Goal: Transaction & Acquisition: Purchase product/service

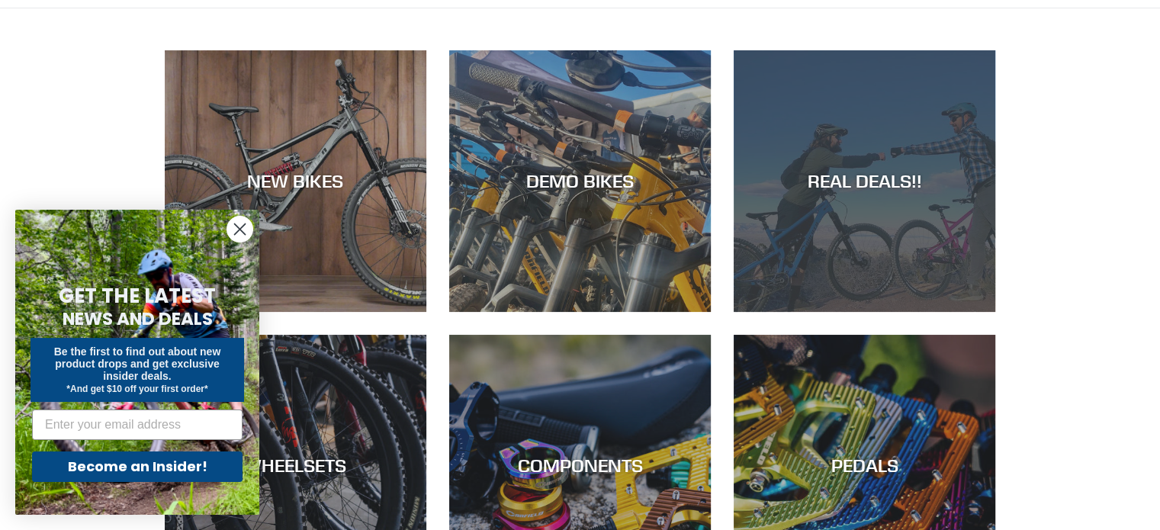
scroll to position [93, 0]
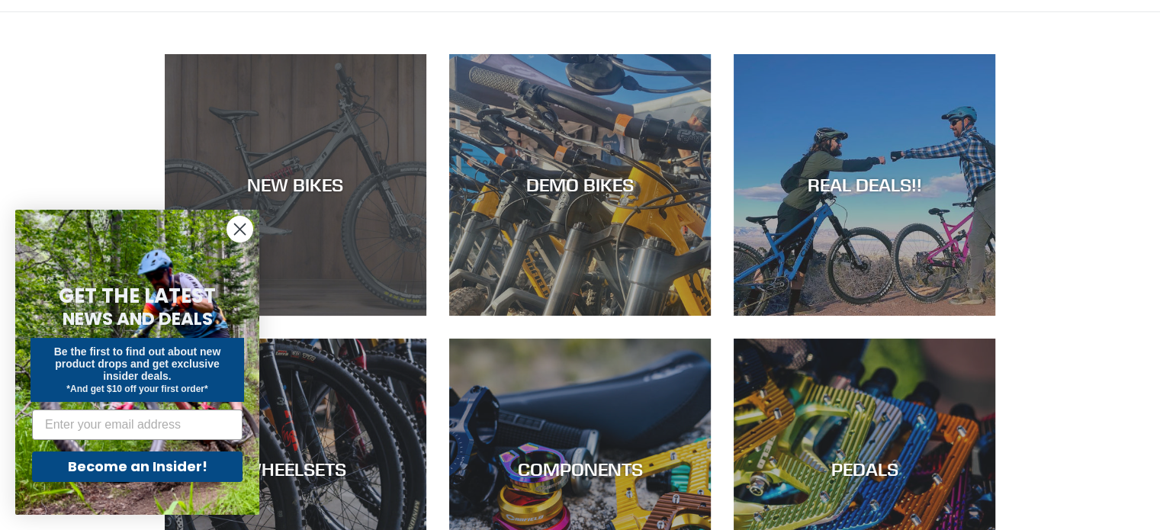
click at [369, 316] on div "NEW BIKES" at bounding box center [296, 316] width 262 height 0
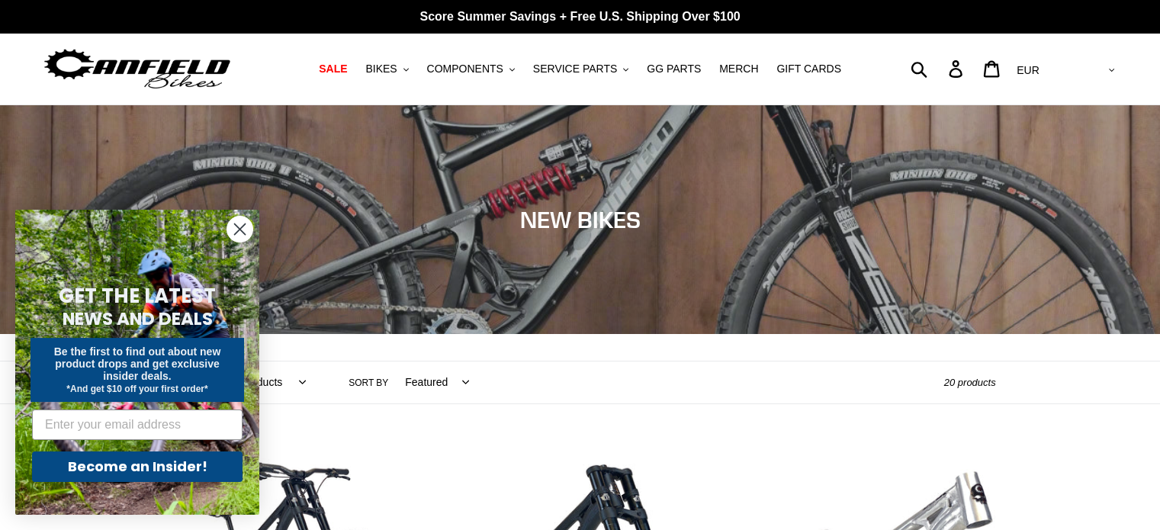
click at [236, 227] on circle "Close dialog" at bounding box center [239, 229] width 25 height 25
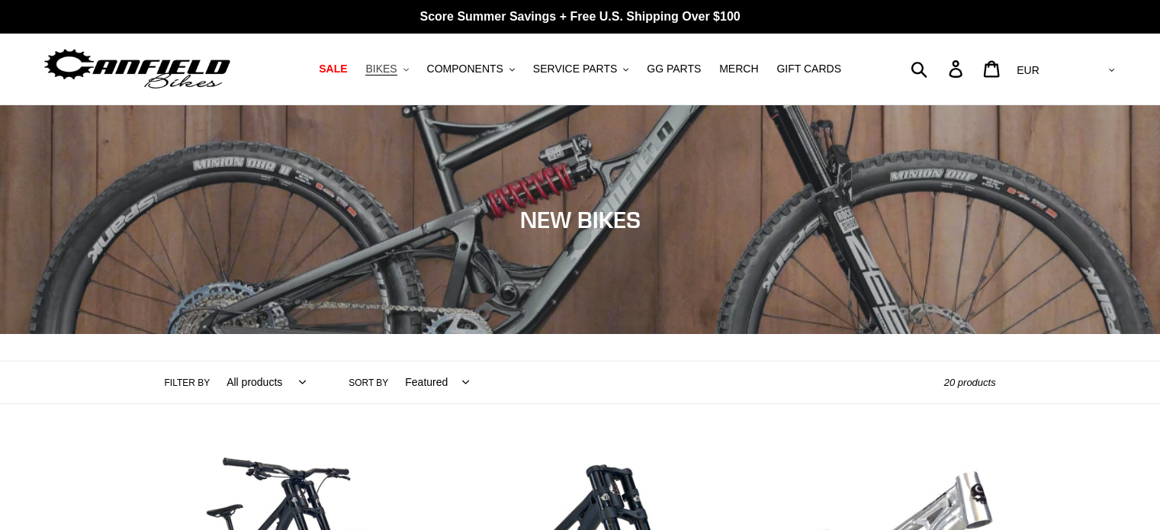
click at [409, 68] on icon ".cls-1{fill:#231f20}" at bounding box center [405, 69] width 5 height 5
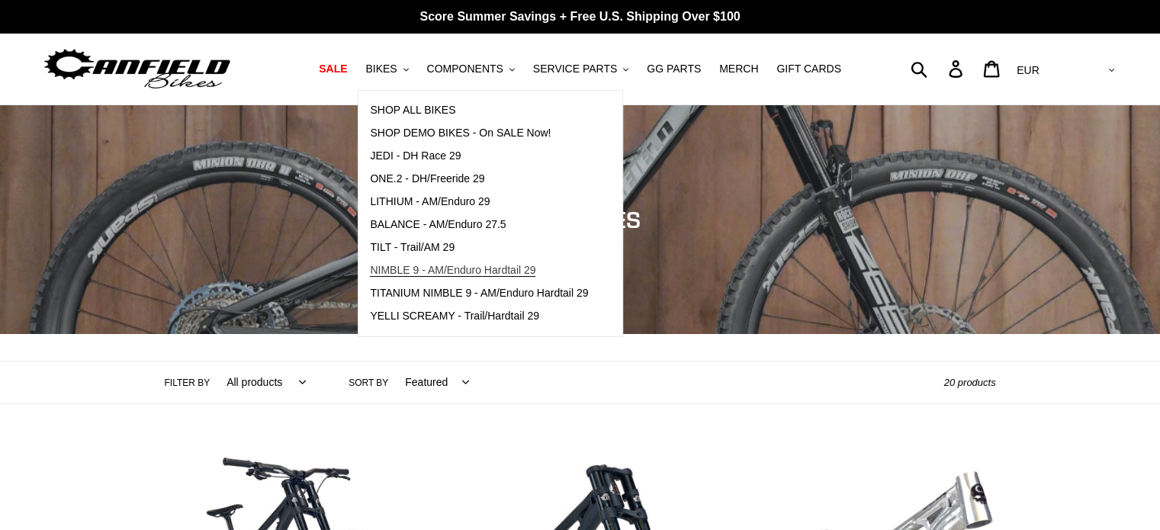
click at [455, 269] on span "NIMBLE 9 - AM/Enduro Hardtail 29" at bounding box center [452, 270] width 165 height 13
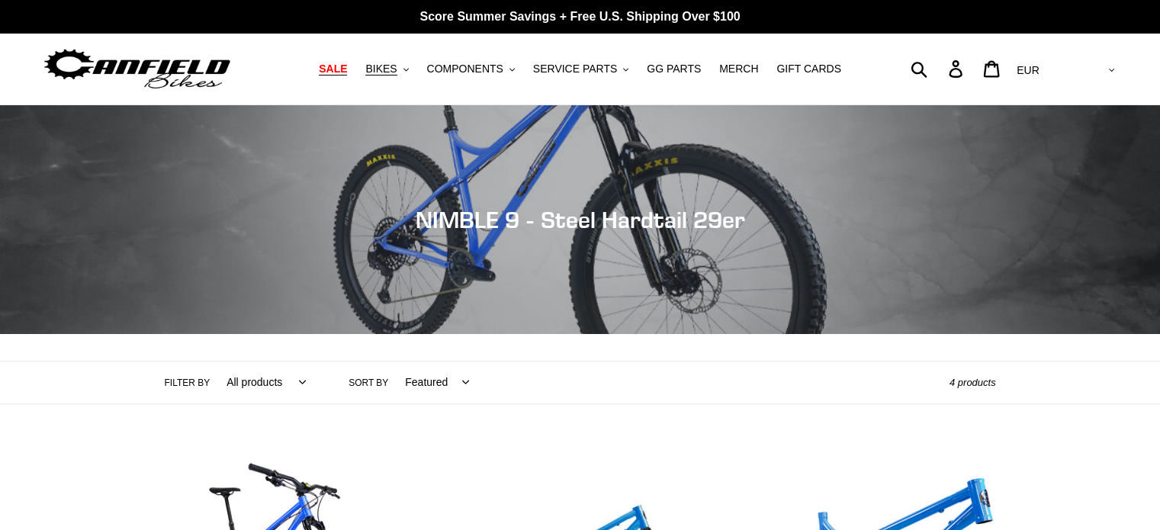
click at [347, 69] on span "SALE" at bounding box center [333, 69] width 28 height 13
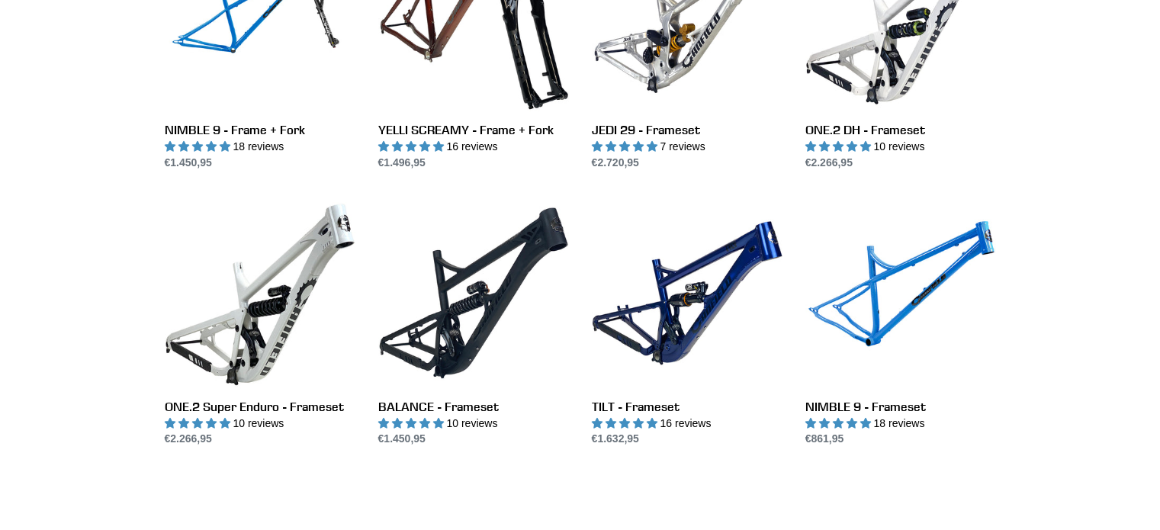
scroll to position [1985, 0]
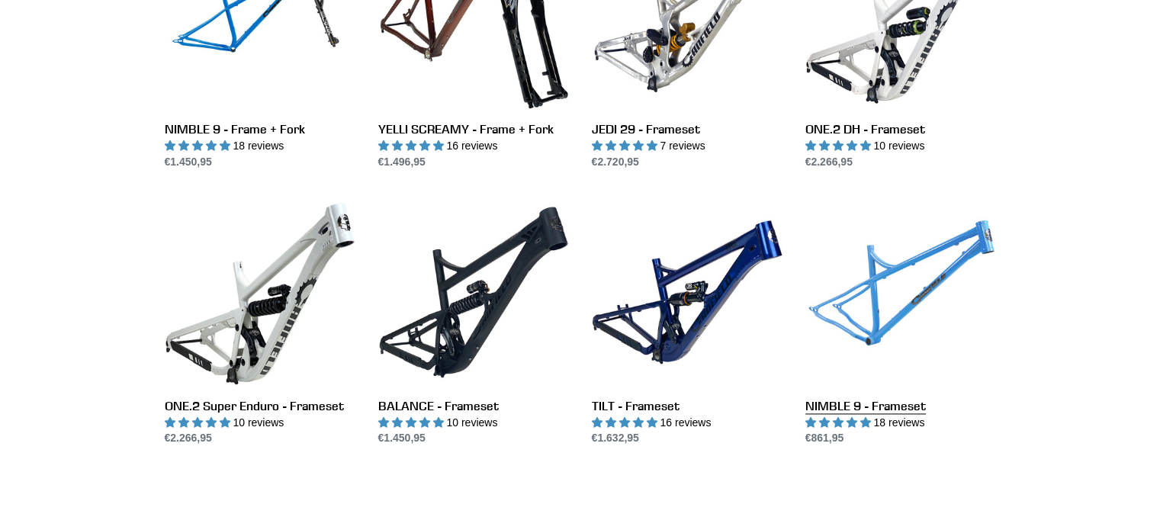
click at [884, 316] on link "NIMBLE 9 - Frameset" at bounding box center [900, 322] width 191 height 250
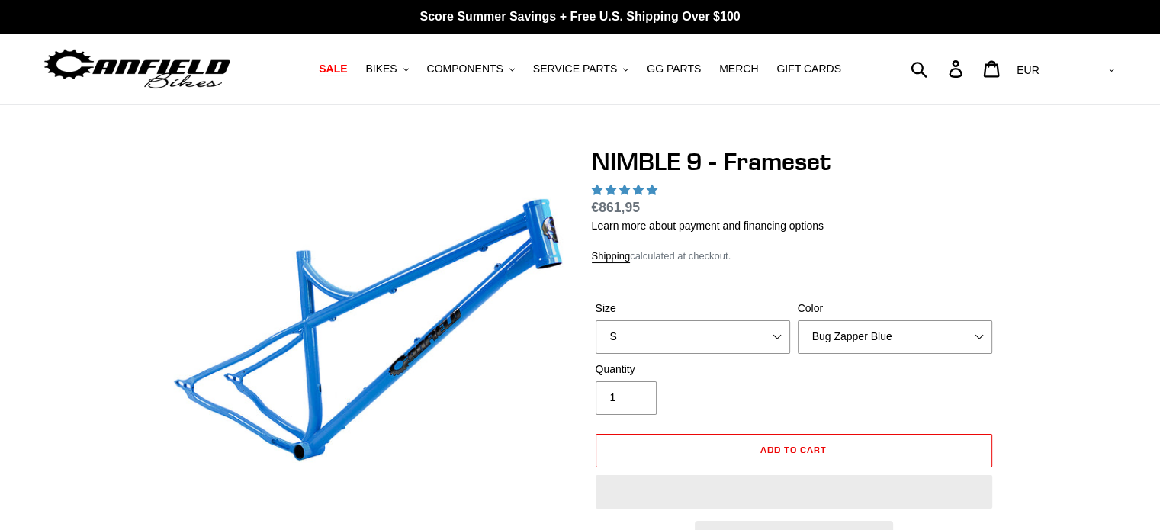
select select "highest-rating"
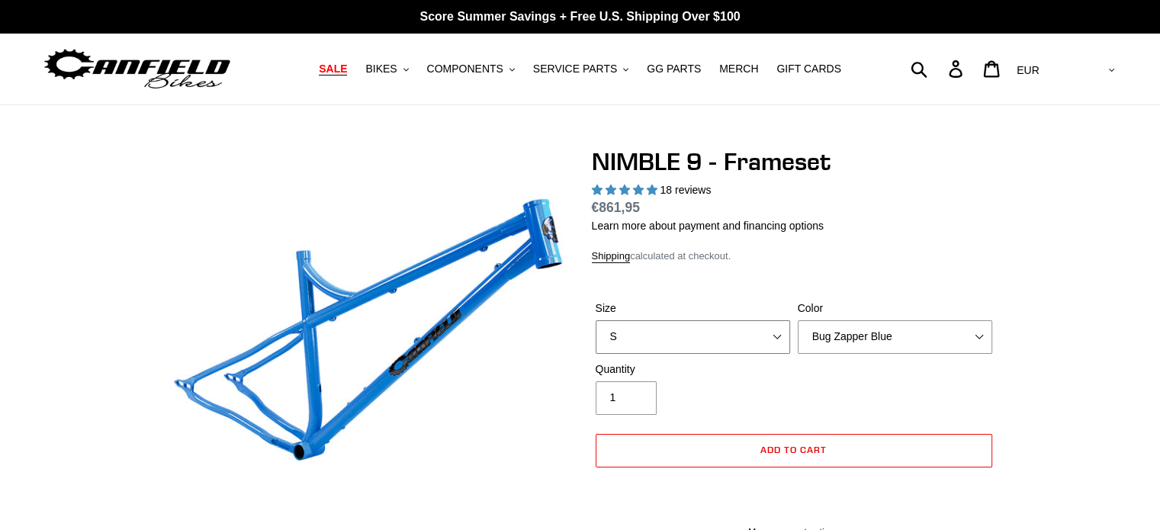
click at [775, 336] on select "S M L XL" at bounding box center [692, 337] width 194 height 34
select select "XL"
click at [595, 320] on select "S M L XL" at bounding box center [692, 337] width 194 height 34
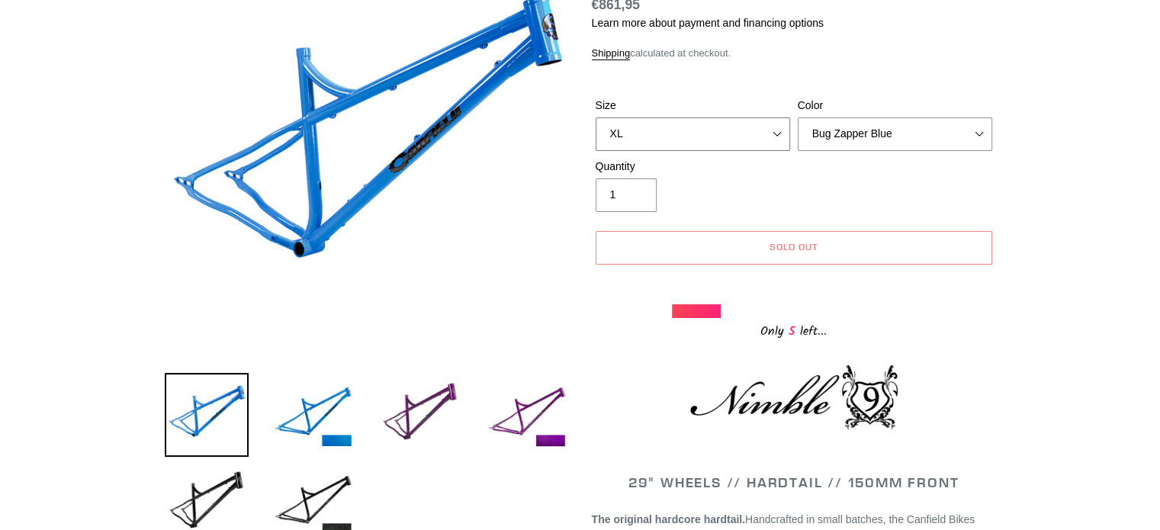
scroll to position [201, 0]
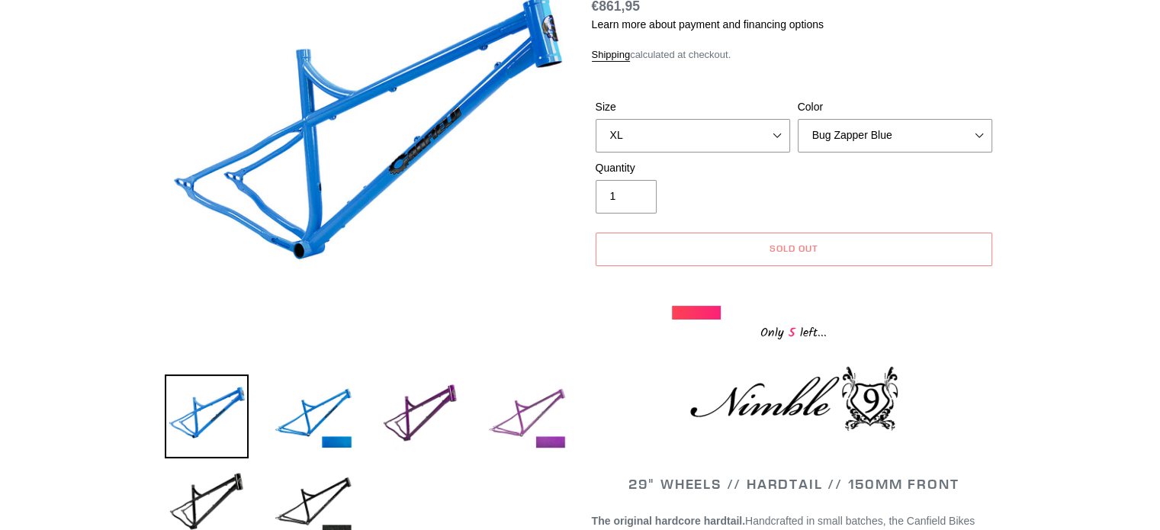
click at [538, 425] on img at bounding box center [527, 416] width 84 height 84
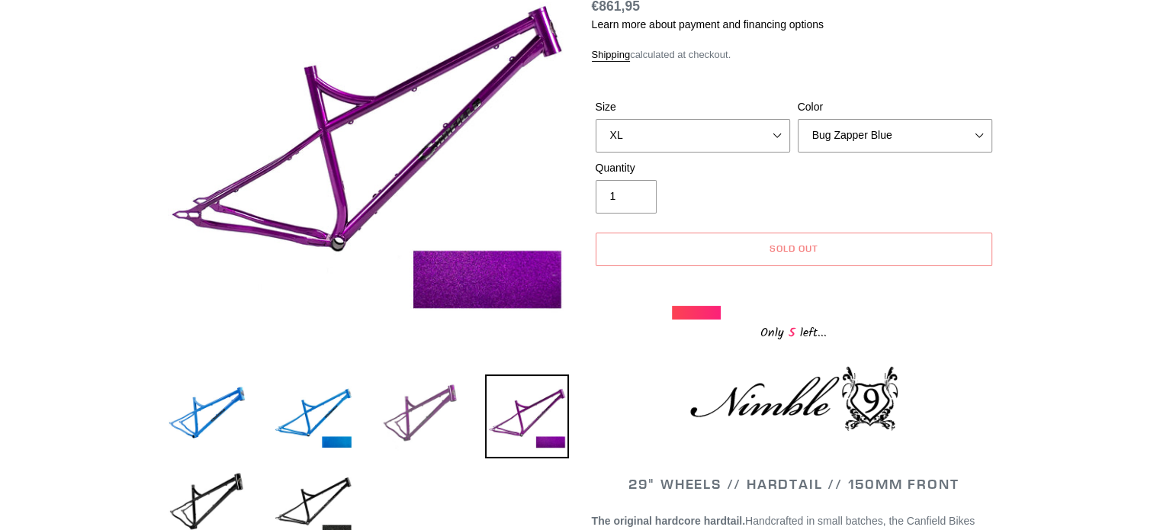
click at [425, 411] on img at bounding box center [420, 416] width 84 height 84
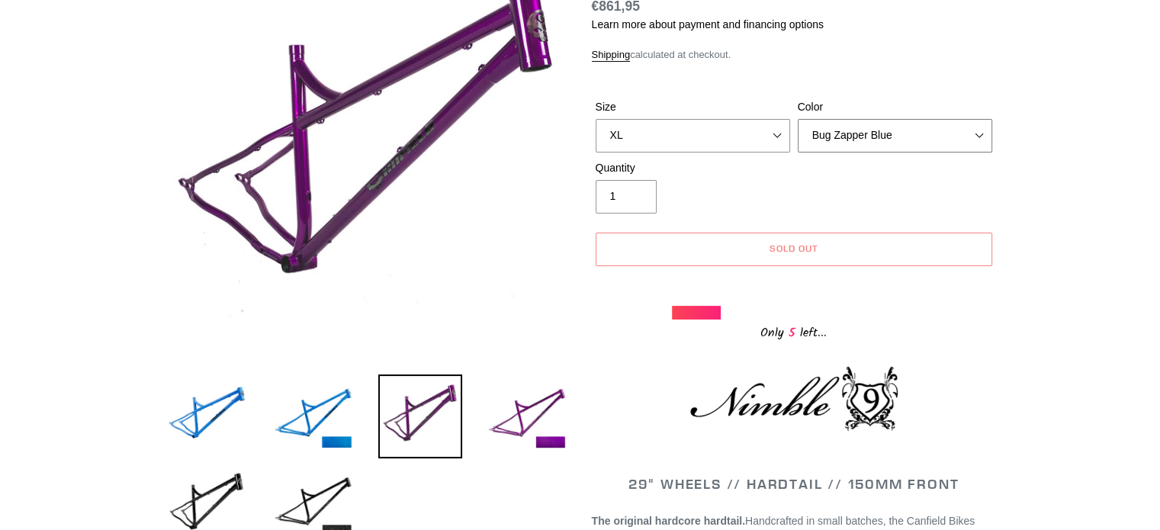
click at [980, 133] on select "Bug Zapper Blue Purple Haze -Sold Out Galaxy Black" at bounding box center [895, 136] width 194 height 34
click at [798, 119] on select "Bug Zapper Blue Purple Haze -Sold Out Galaxy Black" at bounding box center [895, 136] width 194 height 34
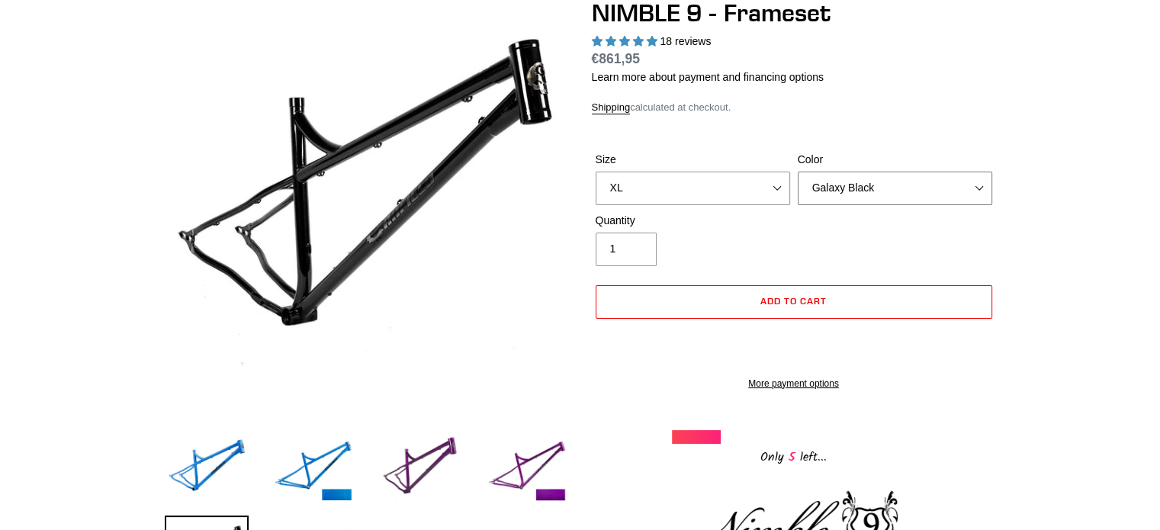
scroll to position [149, 0]
click at [981, 185] on select "Bug Zapper Blue Purple Haze -Sold Out Galaxy Black" at bounding box center [895, 188] width 194 height 34
click at [798, 171] on select "Bug Zapper Blue Purple Haze -Sold Out Galaxy Black" at bounding box center [895, 188] width 194 height 34
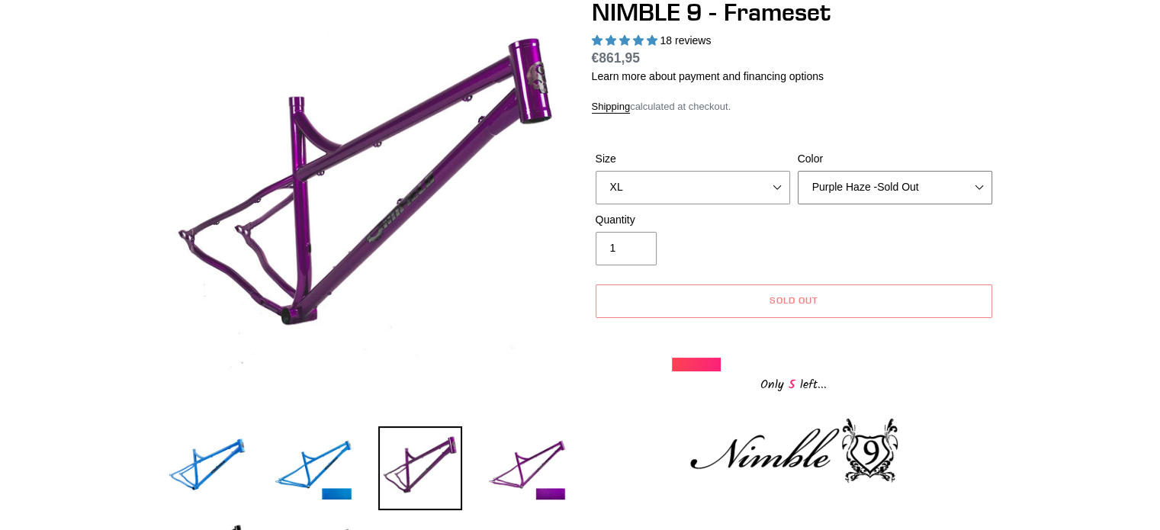
click at [978, 188] on select "Bug Zapper Blue Purple Haze -Sold Out Galaxy Black" at bounding box center [895, 188] width 194 height 34
click at [798, 171] on select "Bug Zapper Blue Purple Haze -Sold Out Galaxy Black" at bounding box center [895, 188] width 194 height 34
click at [981, 185] on select "Bug Zapper Blue Purple Haze -Sold Out Galaxy Black" at bounding box center [895, 188] width 194 height 34
select select "Galaxy Black"
click at [798, 171] on select "Bug Zapper Blue Purple Haze -Sold Out Galaxy Black" at bounding box center [895, 188] width 194 height 34
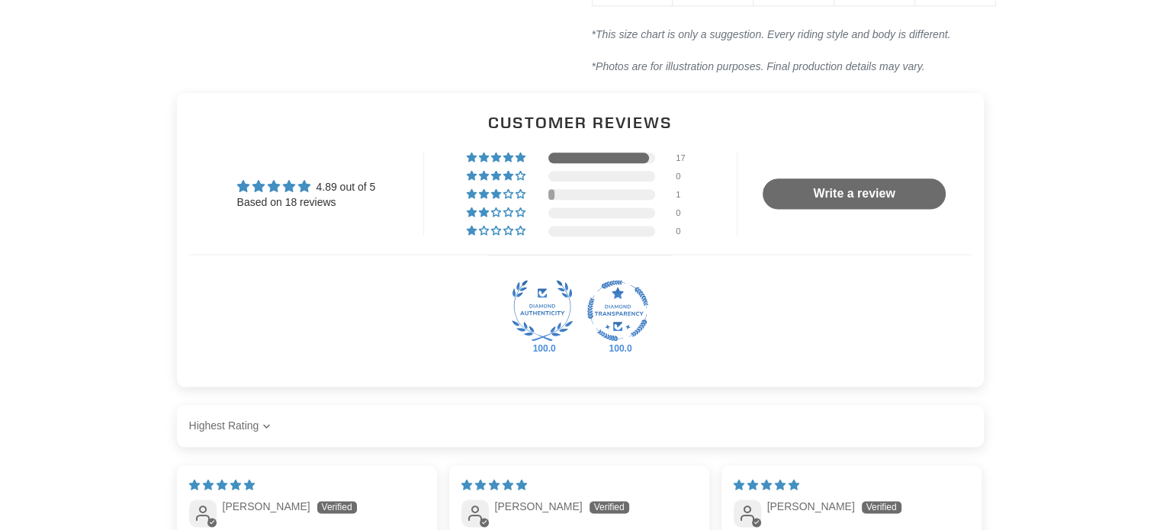
scroll to position [1972, 0]
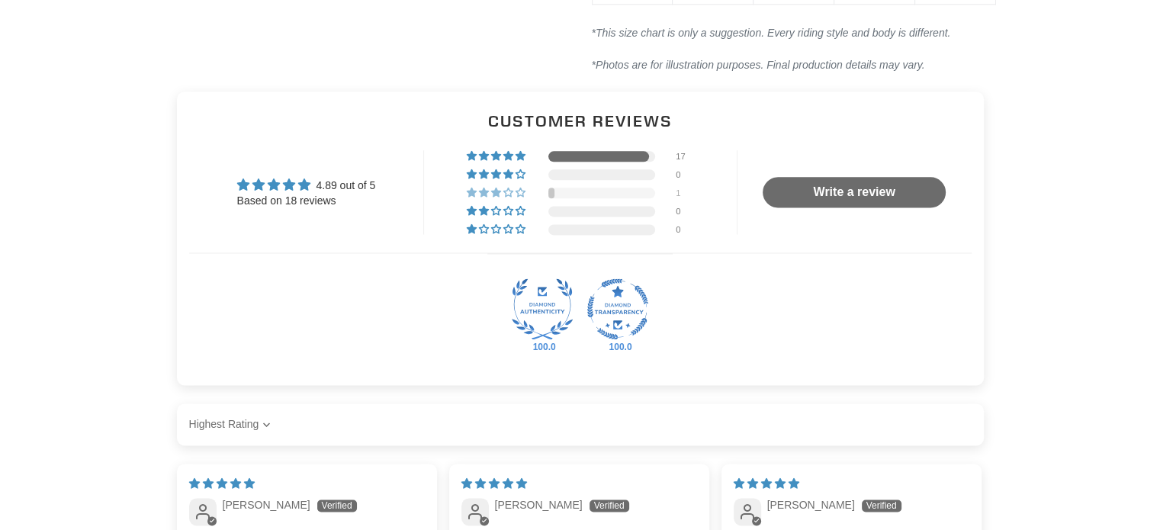
click at [567, 197] on div at bounding box center [601, 193] width 107 height 11
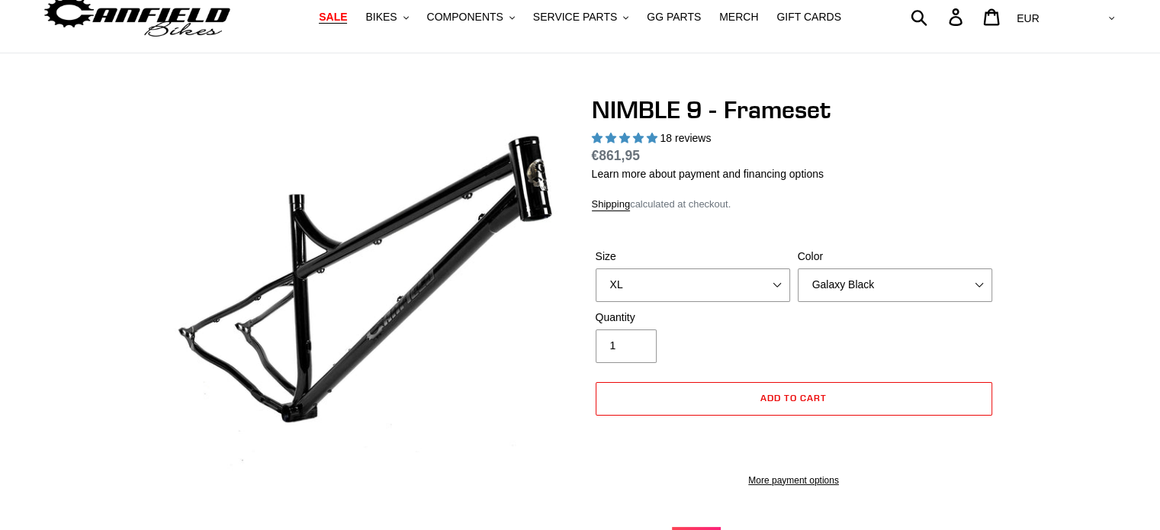
scroll to position [0, 0]
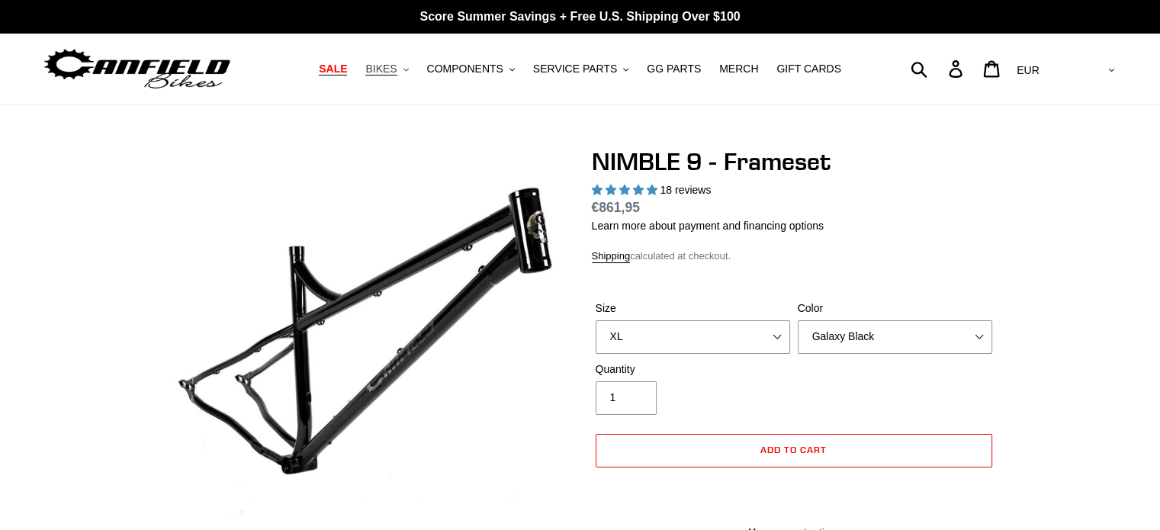
click at [396, 63] on span "BIKES" at bounding box center [380, 69] width 31 height 13
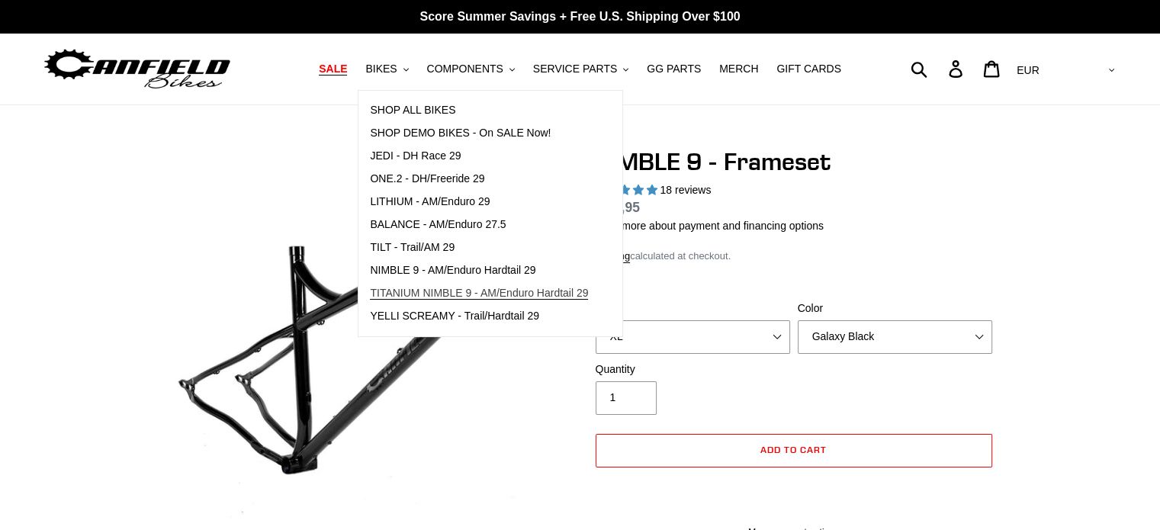
click at [435, 292] on span "TITANIUM NIMBLE 9 - AM/Enduro Hardtail 29" at bounding box center [479, 293] width 218 height 13
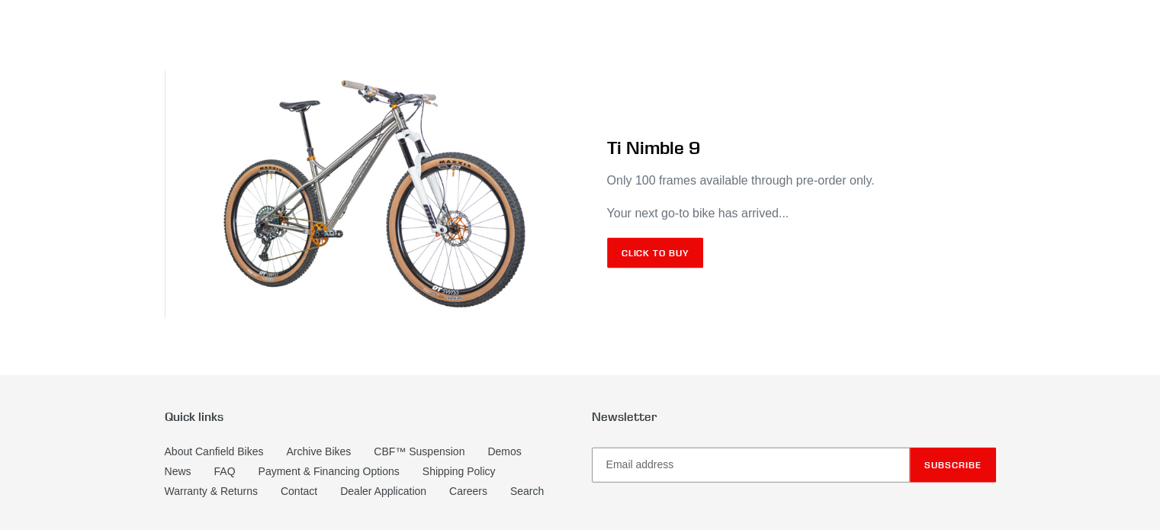
scroll to position [9055, 0]
click at [638, 238] on link "Click to Buy" at bounding box center [655, 252] width 97 height 30
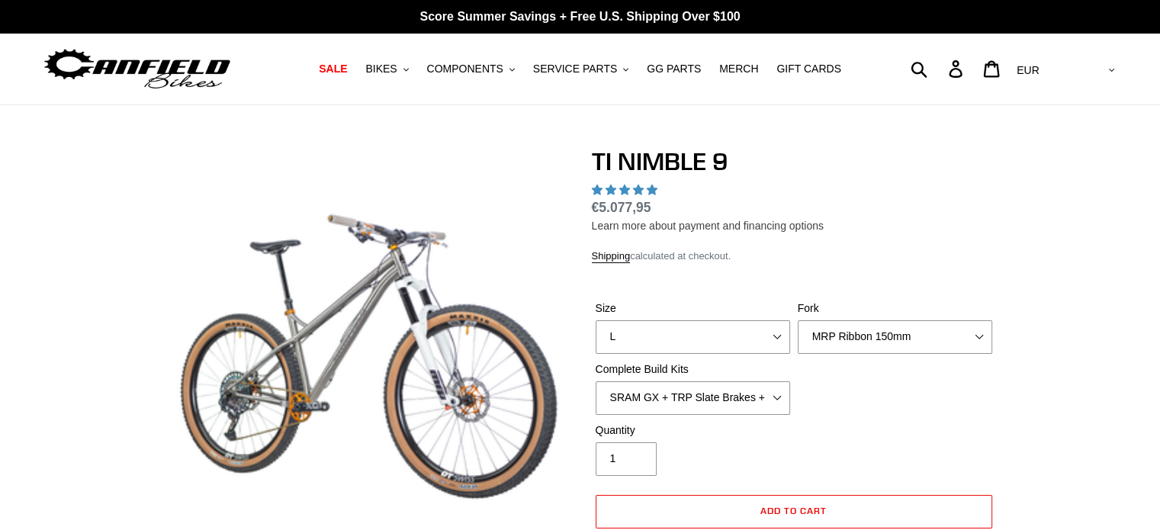
select select "highest-rating"
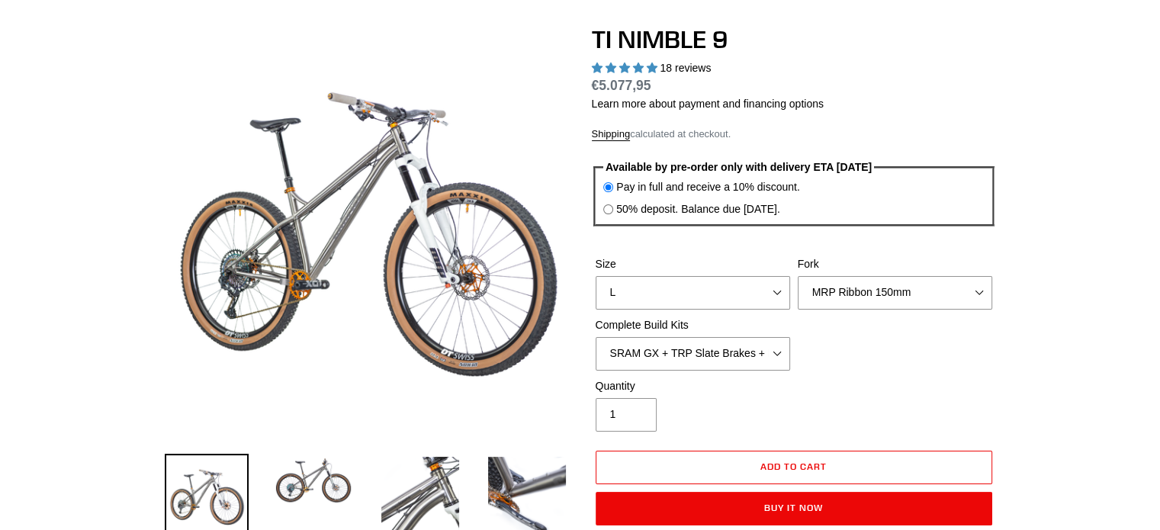
scroll to position [125, 0]
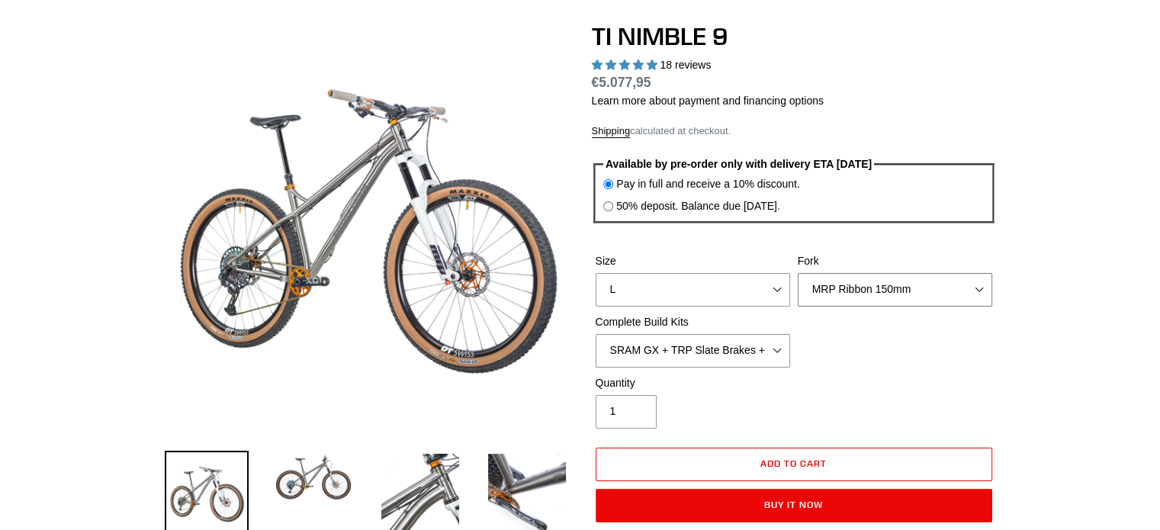
click at [976, 281] on select "MRP Ribbon 150mm RockShox Lyrik 150mm Fox Factory 36 150mm Cane Creek Helm 150m…" at bounding box center [895, 290] width 194 height 34
select select "Fork - None"
click at [798, 273] on select "MRP Ribbon 150mm RockShox Lyrik 150mm Fox Factory 36 150mm Cane Creek Helm 150m…" at bounding box center [895, 290] width 194 height 34
click at [774, 283] on select "S M L XL / XXL (Specify at checkout)" at bounding box center [692, 290] width 194 height 34
select select "XL / XXL (Specify at checkout)"
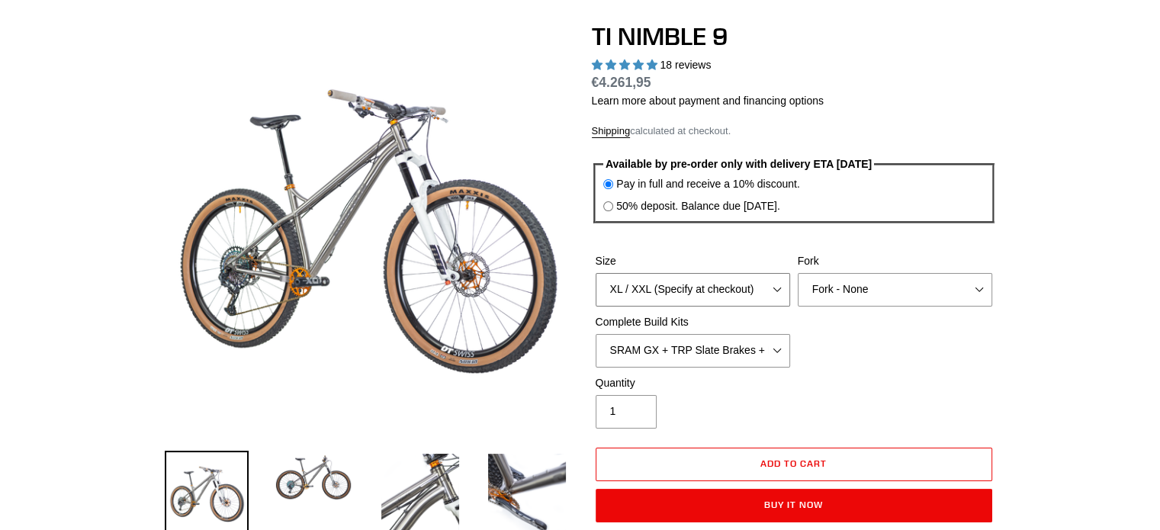
click at [595, 273] on select "S M L XL / XXL (Specify at checkout)" at bounding box center [692, 290] width 194 height 34
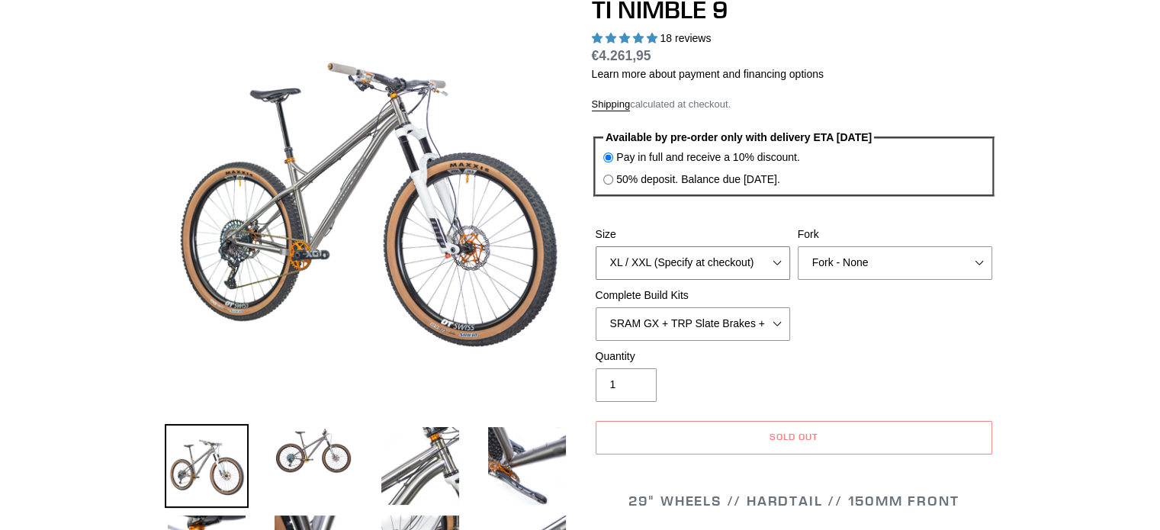
scroll to position [156, 0]
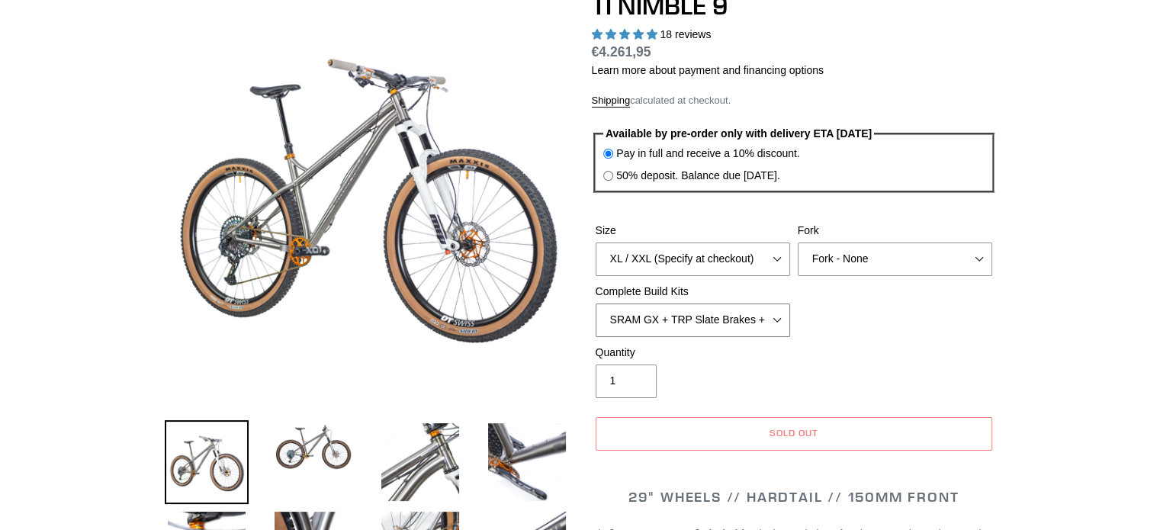
click at [778, 315] on select "SRAM GX + TRP Slate Brakes + Rotors + e13 LG-1 Wheels SHIMANO XT + SHIMANO brak…" at bounding box center [692, 320] width 194 height 34
select select "Complete Build Kit - None (Contact us for Custom Builds)"
click at [595, 303] on select "SRAM GX + TRP Slate Brakes + Rotors + e13 LG-1 Wheels SHIMANO XT + SHIMANO brak…" at bounding box center [692, 320] width 194 height 34
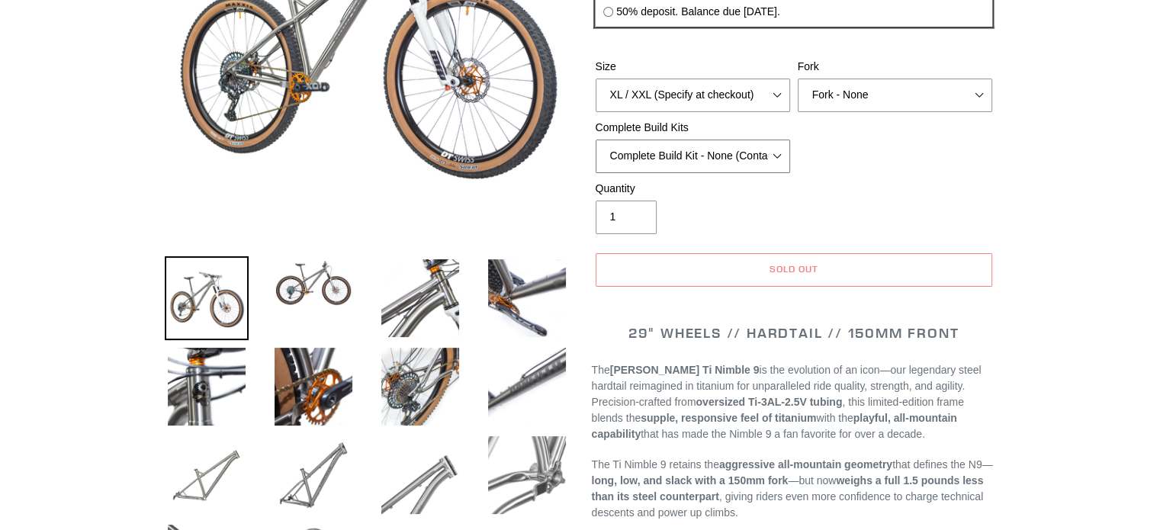
scroll to position [0, 0]
